Goal: Transaction & Acquisition: Purchase product/service

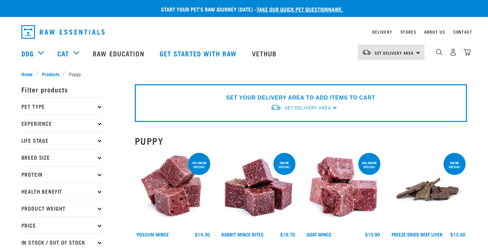
click at [333, 107] on div "SET YOUR DELIVERY AREA TO ADD ITEMS TO CART Set Delivery Area North Island Sout…" at bounding box center [301, 103] width 332 height 38
click at [322, 108] on span "Set Delivery Area" at bounding box center [307, 108] width 46 height 5
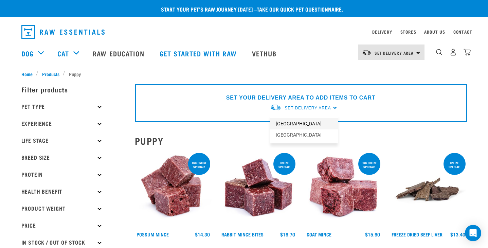
click at [300, 123] on link "[GEOGRAPHIC_DATA]" at bounding box center [304, 123] width 68 height 11
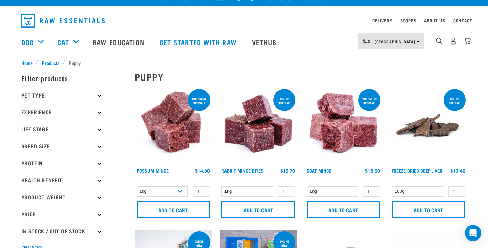
scroll to position [18, 0]
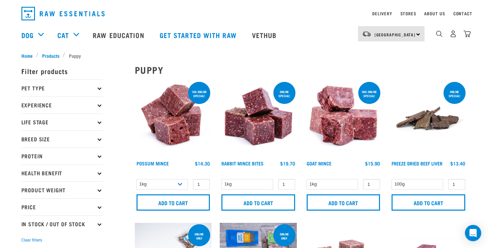
click at [97, 123] on p "Life Stage" at bounding box center [61, 121] width 81 height 17
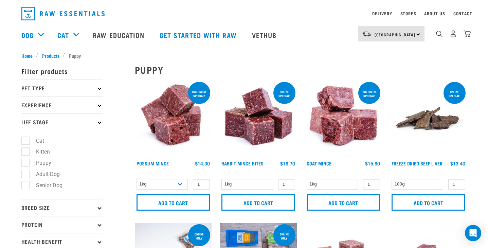
click at [28, 162] on label "Puppy" at bounding box center [39, 162] width 29 height 8
click at [26, 162] on input "Puppy" at bounding box center [23, 161] width 4 height 4
checkbox input "true"
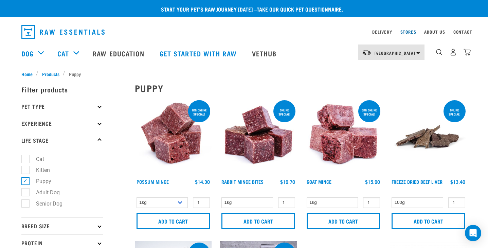
click at [402, 31] on link "Stores" at bounding box center [408, 32] width 16 height 2
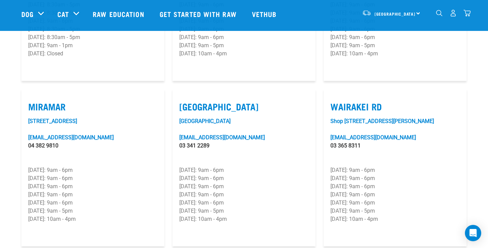
scroll to position [955, 0]
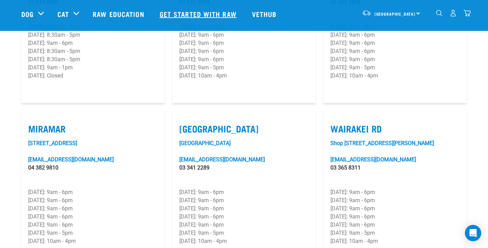
click at [188, 10] on link "Get started with Raw" at bounding box center [199, 13] width 92 height 27
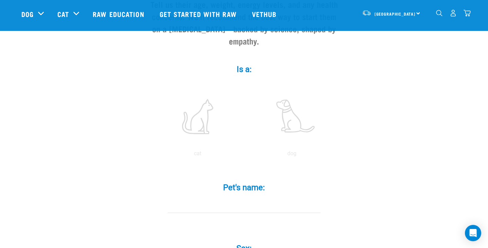
scroll to position [94, 0]
click at [286, 119] on label at bounding box center [292, 116] width 92 height 58
click at [245, 155] on input "radio" at bounding box center [245, 155] width 0 height 0
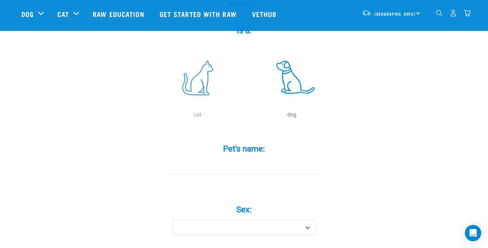
scroll to position [149, 0]
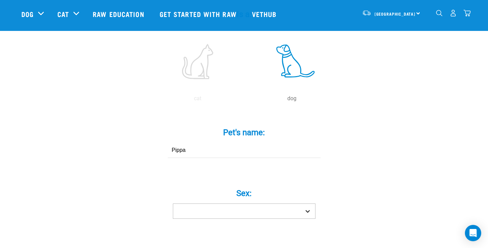
type input "Pippa"
select select "girl"
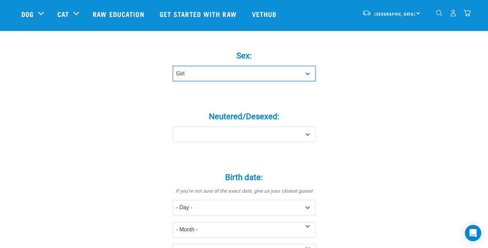
scroll to position [287, 0]
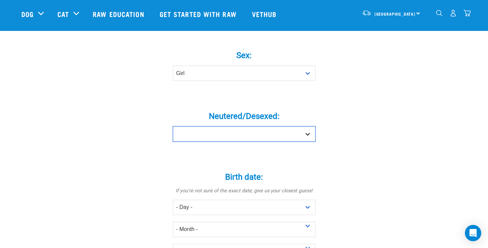
select select "no"
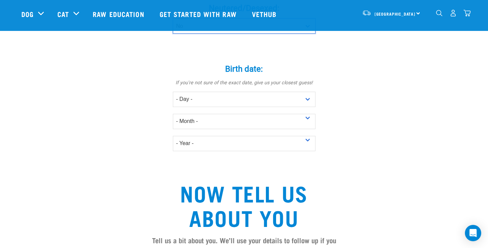
scroll to position [404, 0]
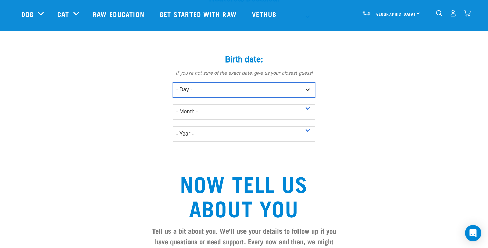
select select "1"
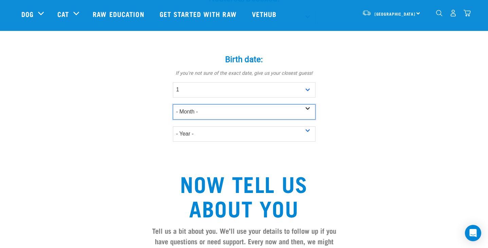
select select "January"
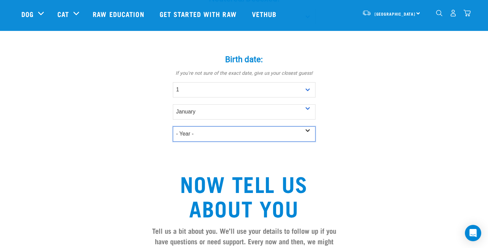
select select "2025"
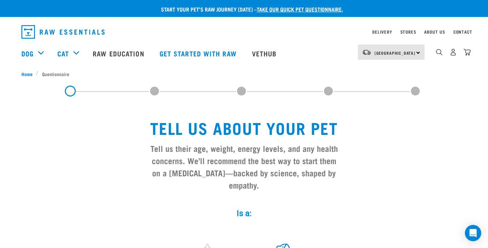
scroll to position [0, 0]
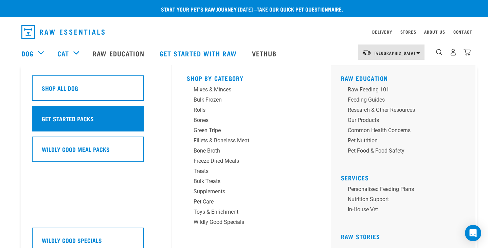
click at [65, 120] on div "Get Started Packs" at bounding box center [88, 118] width 112 height 25
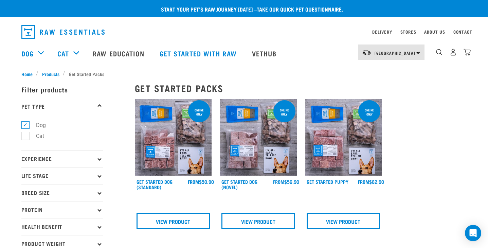
click at [337, 155] on img at bounding box center [343, 137] width 77 height 77
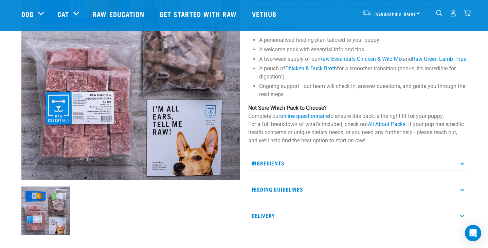
scroll to position [102, 0]
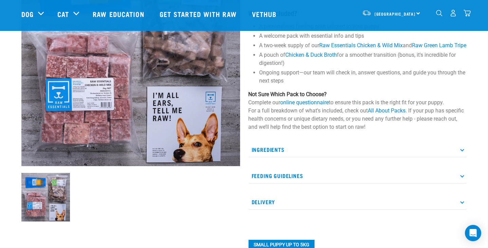
click at [435, 154] on p "Ingredients" at bounding box center [357, 149] width 218 height 15
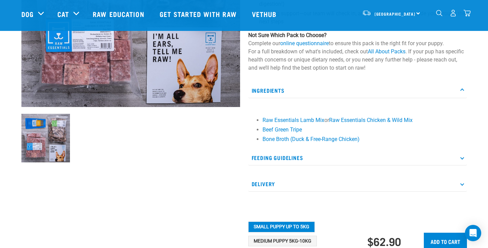
scroll to position [162, 0]
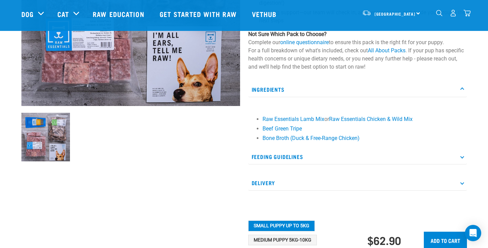
click at [417, 164] on p "Feeding Guidelines" at bounding box center [357, 156] width 218 height 15
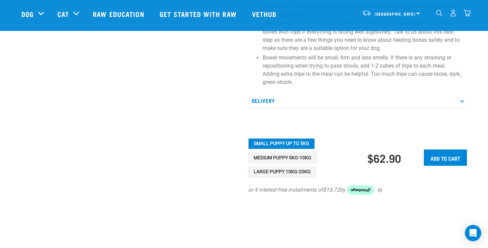
scroll to position [427, 0]
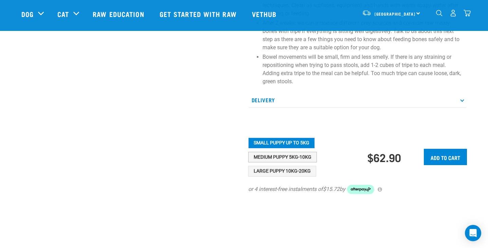
click at [294, 163] on button "Medium Puppy 5kg-10kg" at bounding box center [282, 157] width 69 height 11
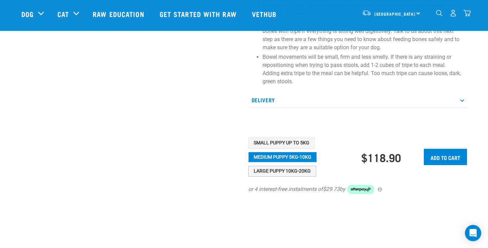
click at [284, 176] on button "Large Puppy 10kg-20kg" at bounding box center [282, 171] width 68 height 11
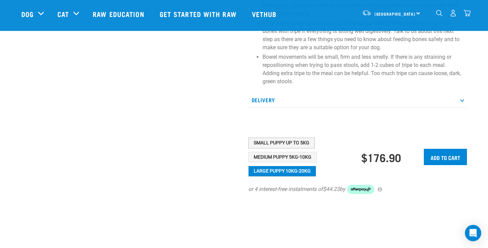
click at [297, 148] on button "Small Puppy up to 5kg" at bounding box center [281, 142] width 66 height 11
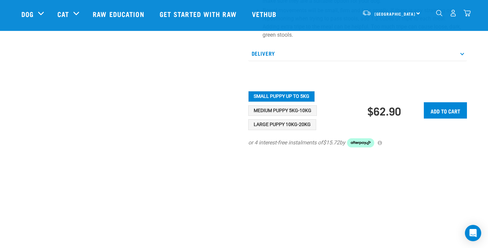
scroll to position [470, 0]
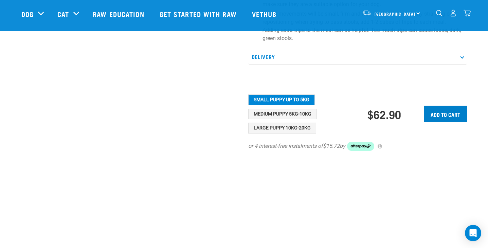
click at [435, 121] on input "Add to cart" at bounding box center [444, 114] width 43 height 16
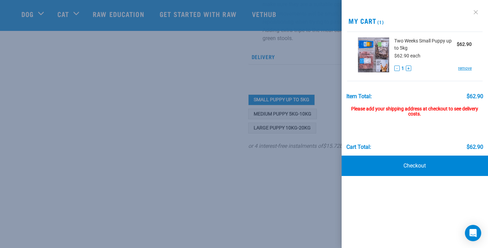
click at [476, 13] on link at bounding box center [475, 12] width 11 height 11
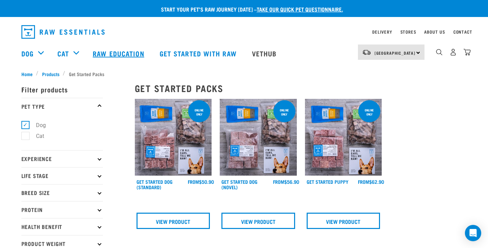
click at [133, 55] on link "Raw Education" at bounding box center [119, 53] width 66 height 27
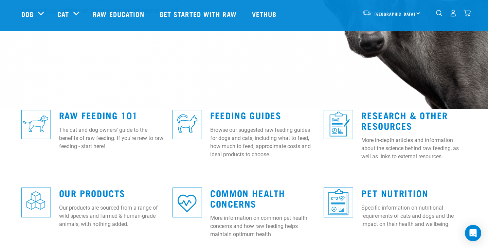
scroll to position [123, 0]
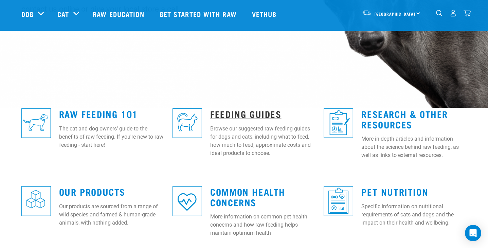
click at [246, 114] on link "Feeding Guides" at bounding box center [245, 113] width 71 height 5
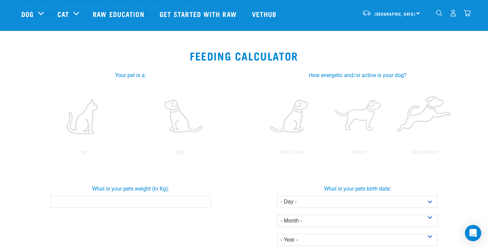
scroll to position [55, 0]
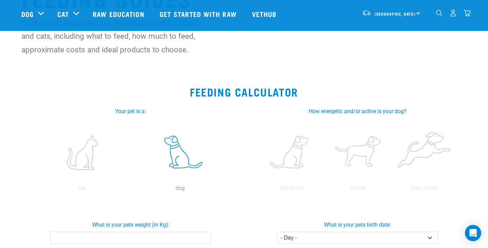
click at [171, 165] on label at bounding box center [180, 152] width 95 height 58
click at [131, 190] on input "radio" at bounding box center [131, 190] width 0 height 0
click at [361, 154] on label at bounding box center [357, 152] width 63 height 58
click at [325, 190] on input "radio" at bounding box center [325, 190] width 0 height 0
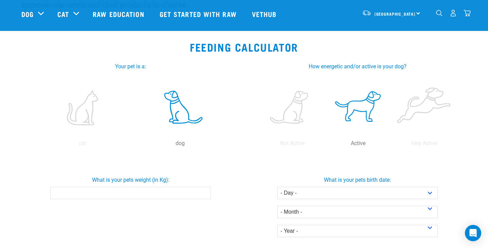
scroll to position [106, 0]
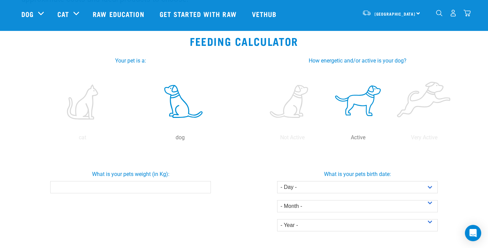
click at [184, 190] on input "What is your pets weight (in Kg):" at bounding box center [130, 187] width 160 height 12
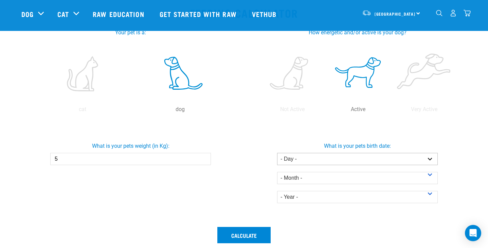
type input "5"
select select "1"
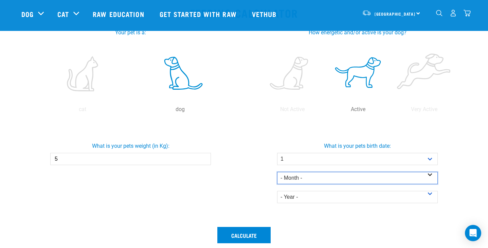
select select "January"
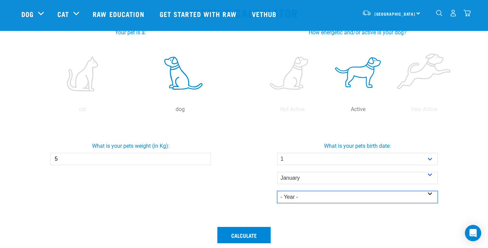
select select "2025"
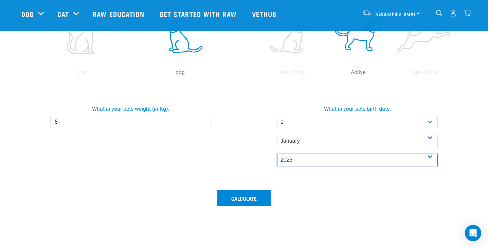
scroll to position [175, 0]
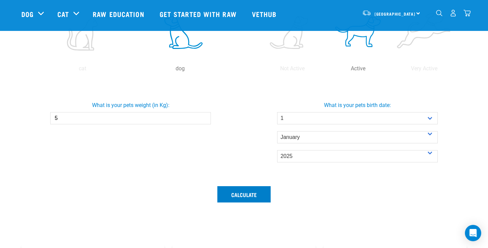
click at [246, 192] on button "Calculate" at bounding box center [243, 194] width 53 height 16
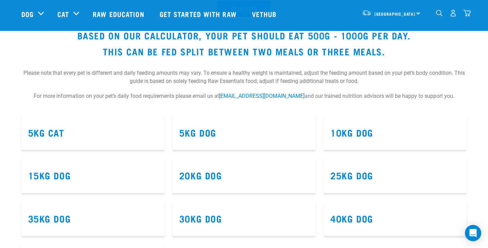
scroll to position [360, 0]
click at [216, 130] on link "5kg Dog" at bounding box center [197, 132] width 37 height 5
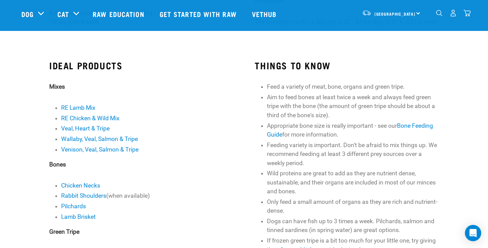
scroll to position [153, 0]
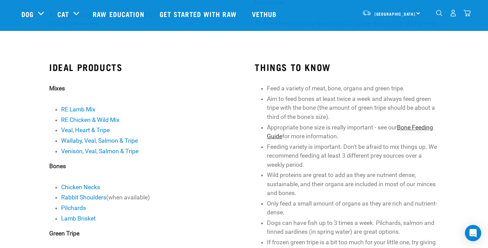
click at [419, 132] on link "Bone Feeding Guide" at bounding box center [350, 132] width 166 height 16
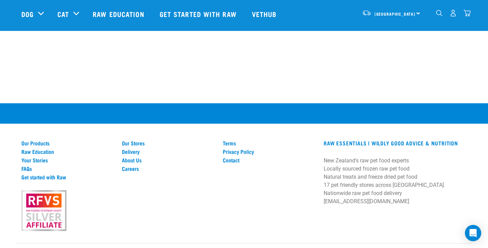
scroll to position [717, 0]
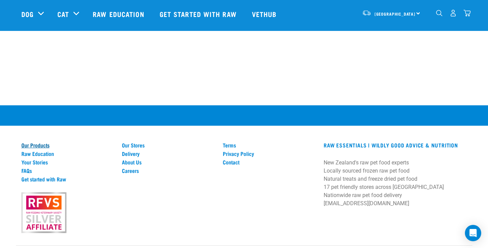
click at [37, 143] on link "Our Products" at bounding box center [67, 145] width 93 height 6
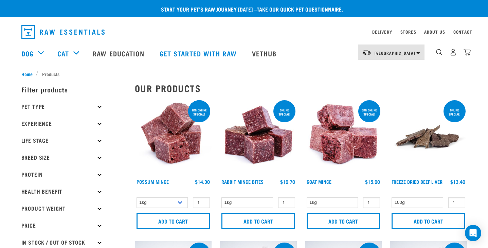
click at [96, 155] on p "Breed Size" at bounding box center [61, 157] width 81 height 17
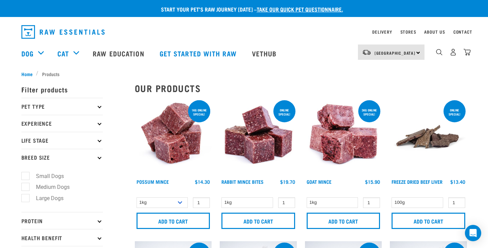
click at [27, 174] on label "Small Dogs" at bounding box center [45, 176] width 41 height 8
click at [26, 174] on input "Small Dogs" at bounding box center [23, 174] width 4 height 4
checkbox input "true"
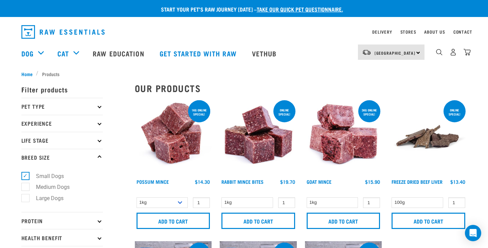
click at [88, 140] on p "Life Stage" at bounding box center [61, 140] width 81 height 17
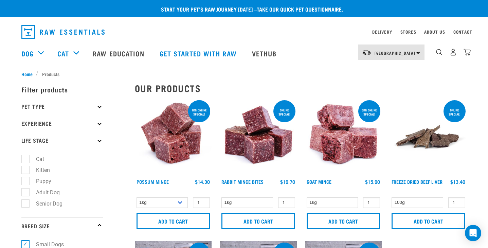
click at [25, 183] on label "Puppy" at bounding box center [39, 181] width 29 height 8
click at [25, 182] on input "Puppy" at bounding box center [23, 180] width 4 height 4
checkbox input "true"
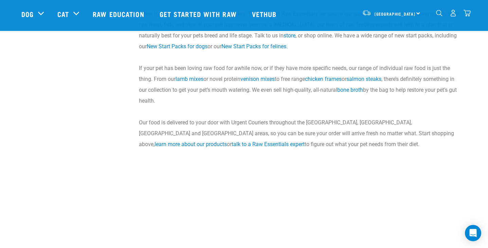
scroll to position [1246, 0]
click at [231, 145] on link "talk to a Raw Essentials expert" at bounding box center [267, 143] width 73 height 6
